Goal: Find specific page/section: Find specific page/section

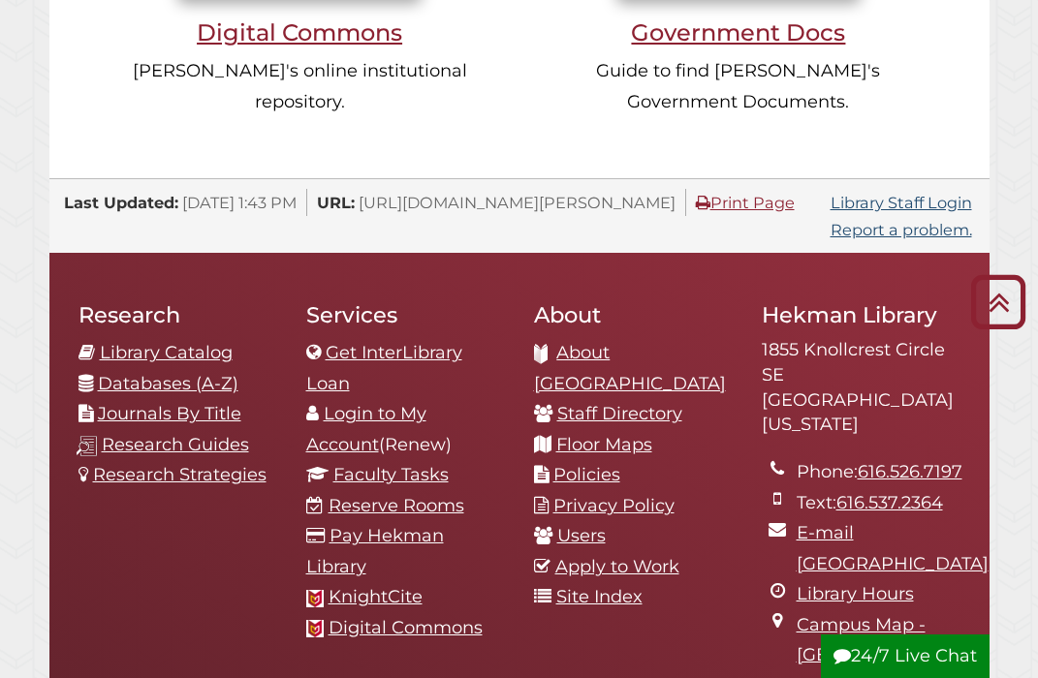
scroll to position [1814, 0]
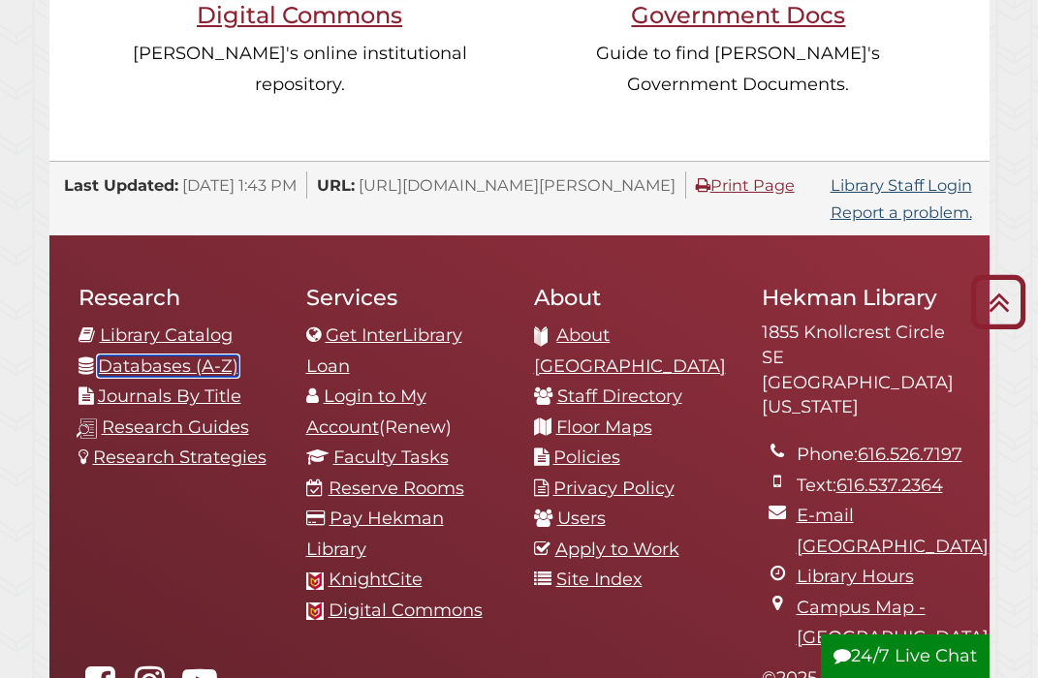
click at [146, 356] on link "Databases (A-Z)" at bounding box center [168, 366] width 140 height 21
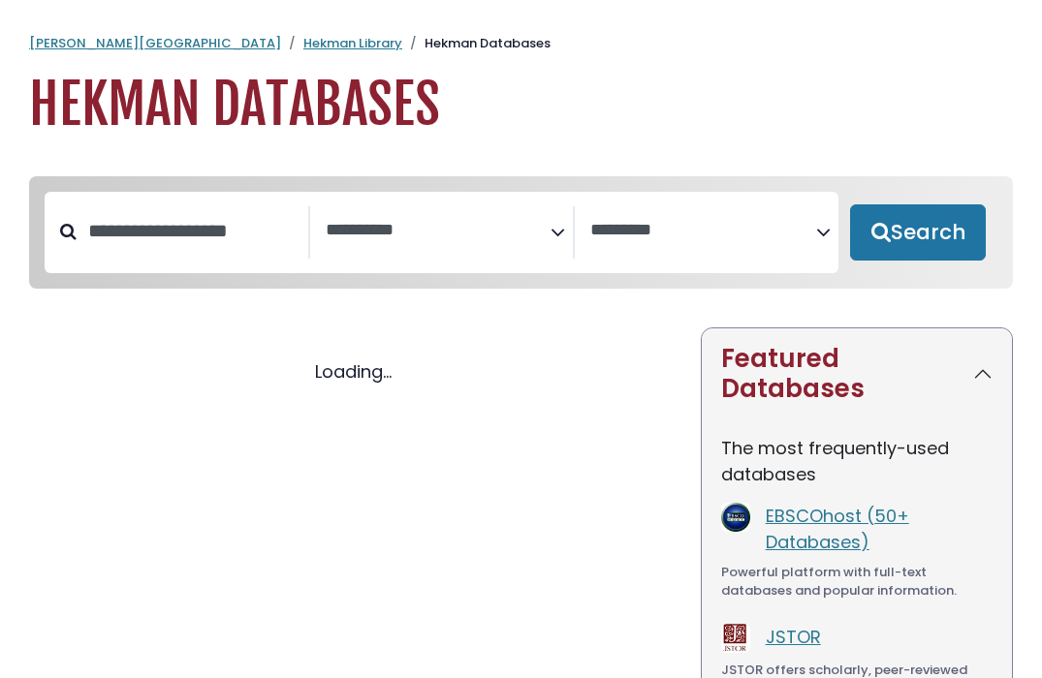
select select "Database Subject Filter"
select select "Database Vendors Filter"
select select "Database Subject Filter"
select select "Database Vendors Filter"
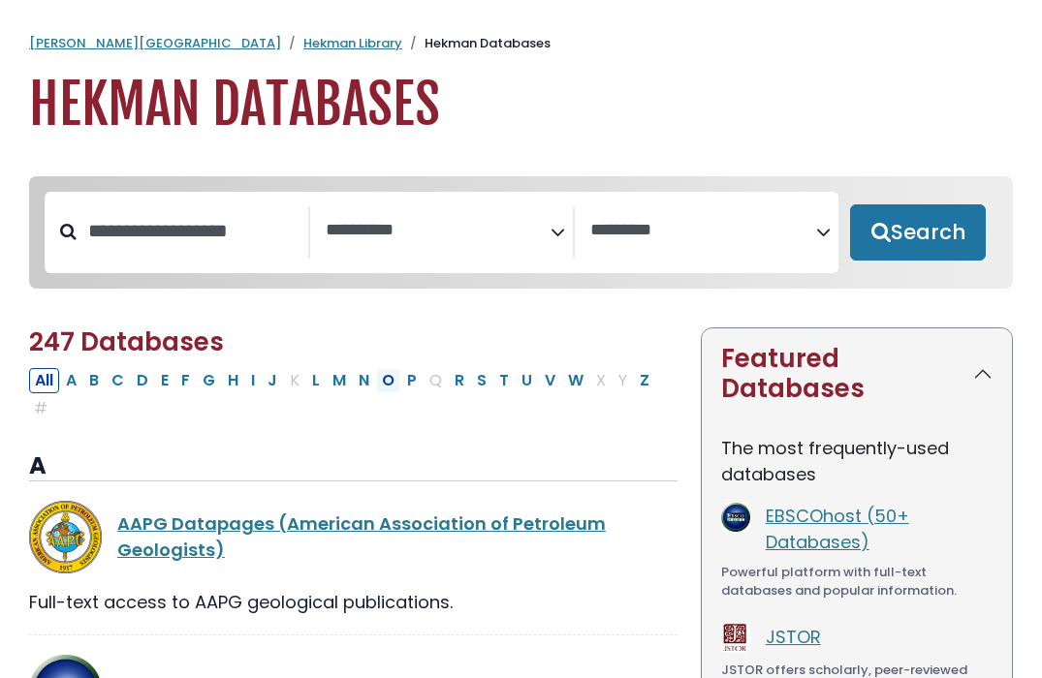
click at [396, 386] on button "O" at bounding box center [388, 380] width 24 height 25
select select "Database Subject Filter"
select select "Database Vendors Filter"
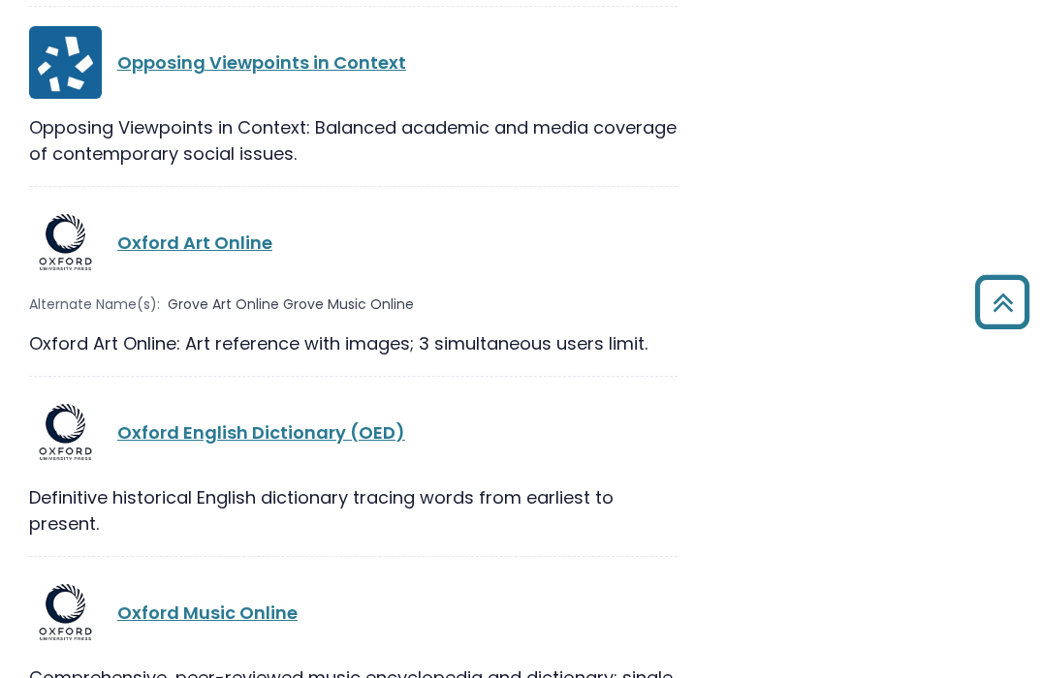
scroll to position [1320, 0]
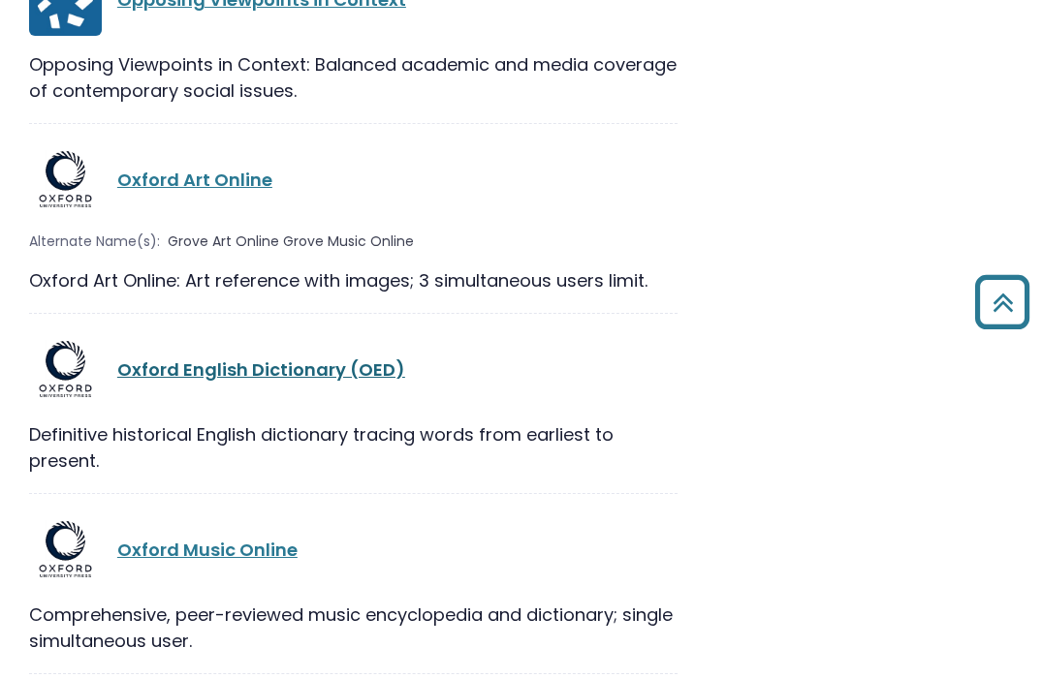
click at [339, 380] on link "Oxford English Dictionary (OED)" at bounding box center [261, 370] width 288 height 24
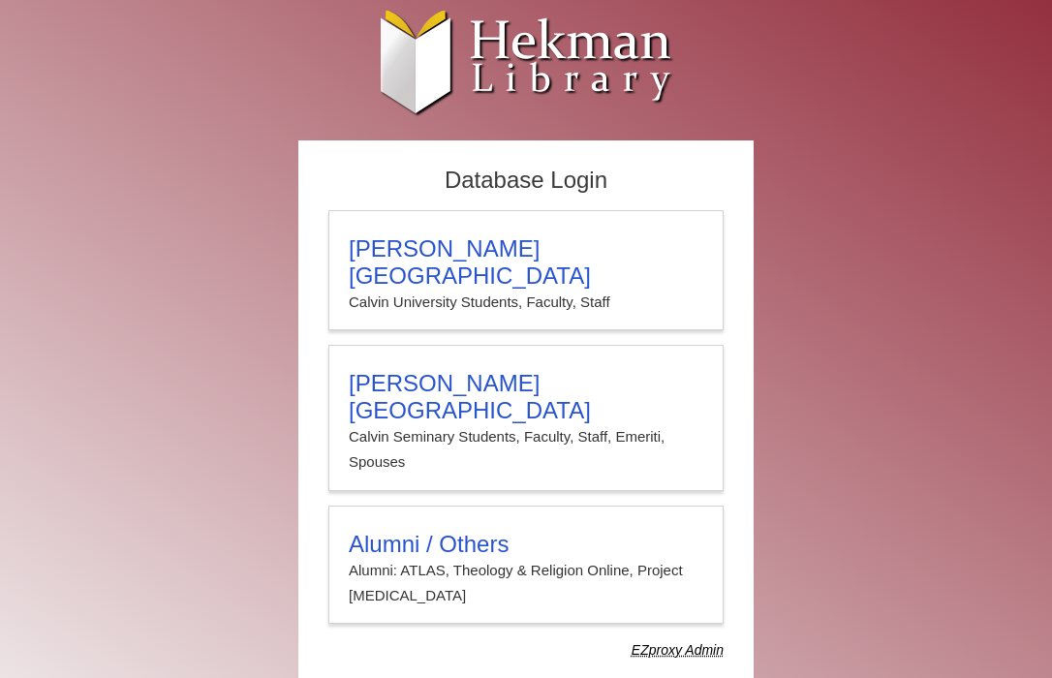
type input "****"
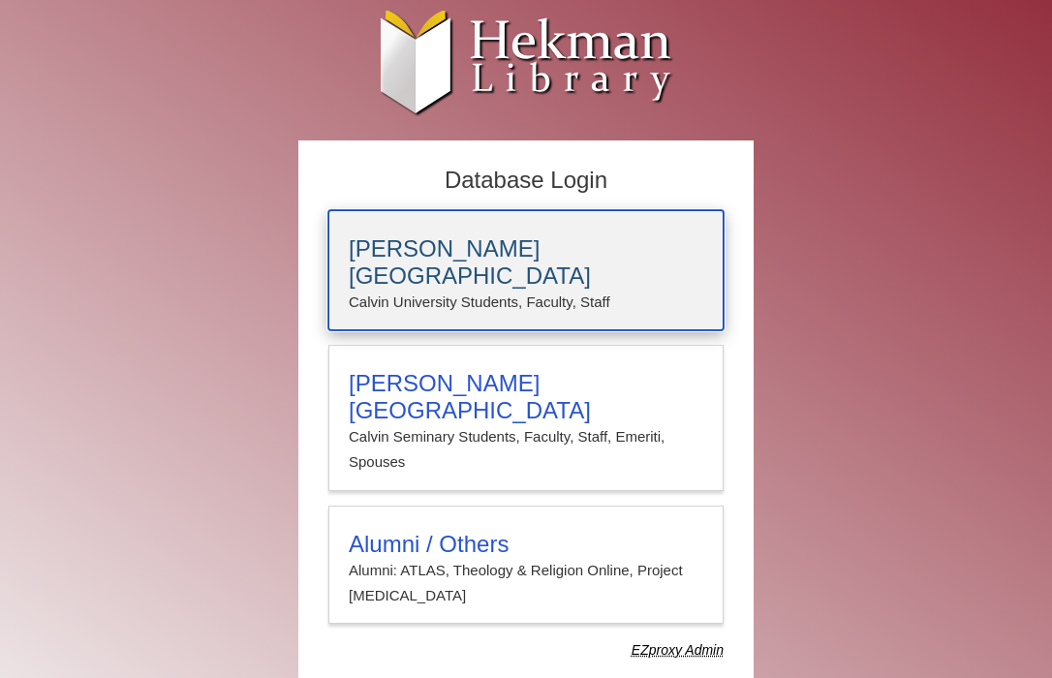
click at [469, 290] on p "Calvin University Students, Faculty, Staff" at bounding box center [526, 302] width 355 height 25
